Goal: Navigation & Orientation: Find specific page/section

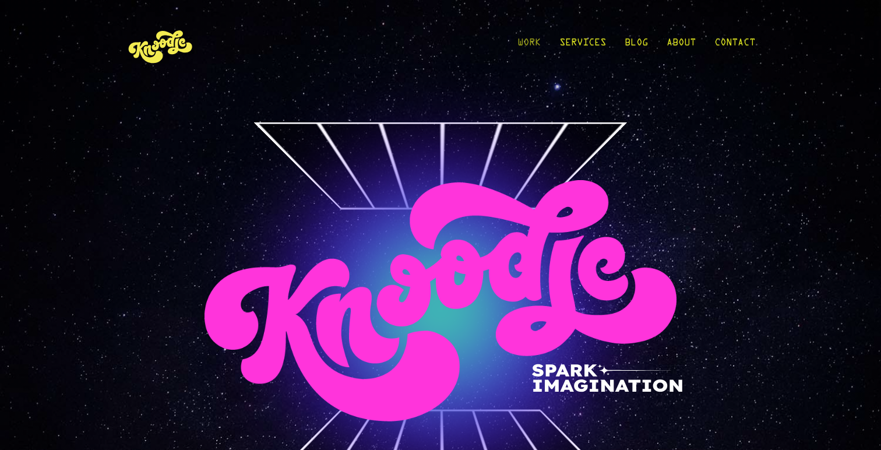
click at [530, 38] on link "Work" at bounding box center [529, 46] width 23 height 54
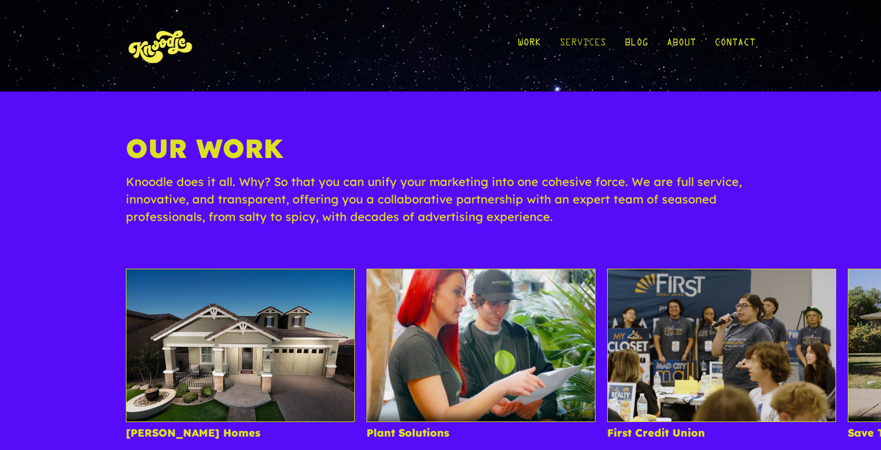
click at [575, 41] on link "Services" at bounding box center [583, 46] width 47 height 54
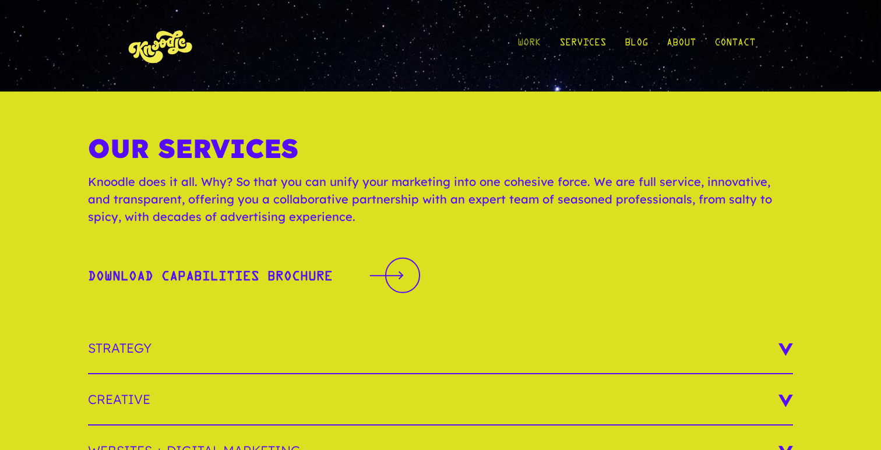
click at [522, 43] on link "Work" at bounding box center [529, 46] width 23 height 54
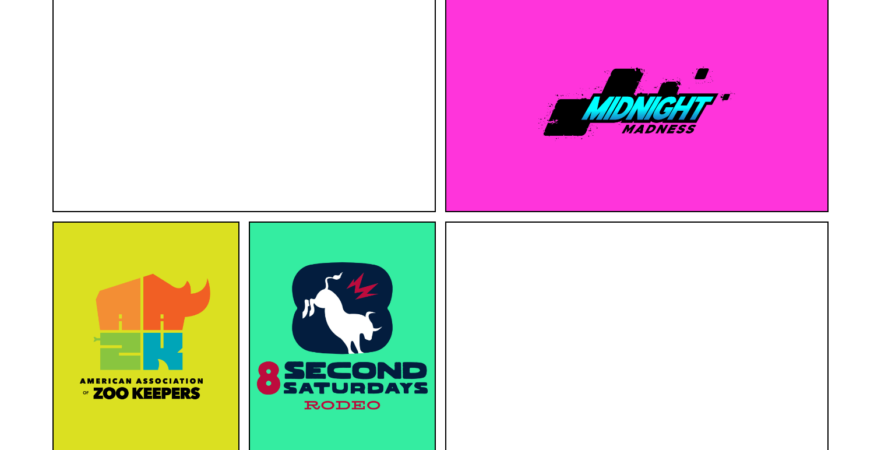
scroll to position [1075, 0]
